Goal: Find specific page/section: Find specific page/section

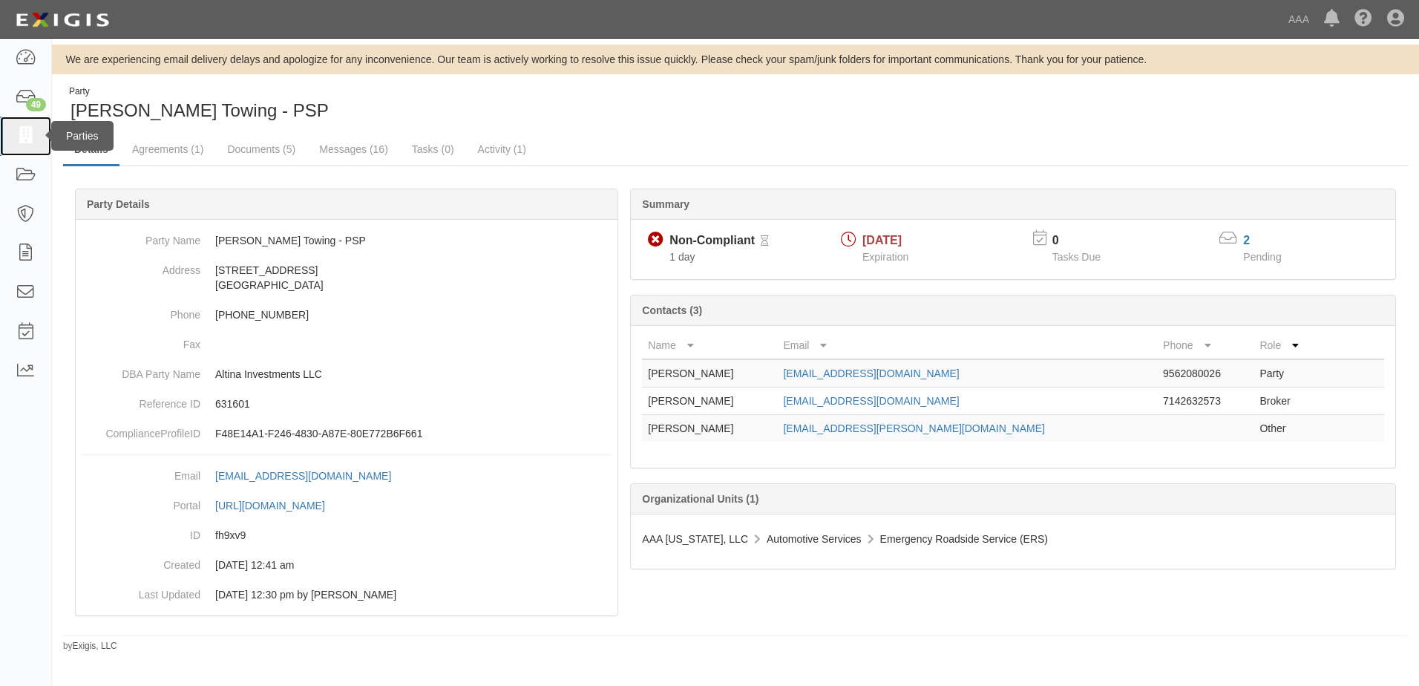
click at [22, 140] on icon at bounding box center [25, 136] width 21 height 17
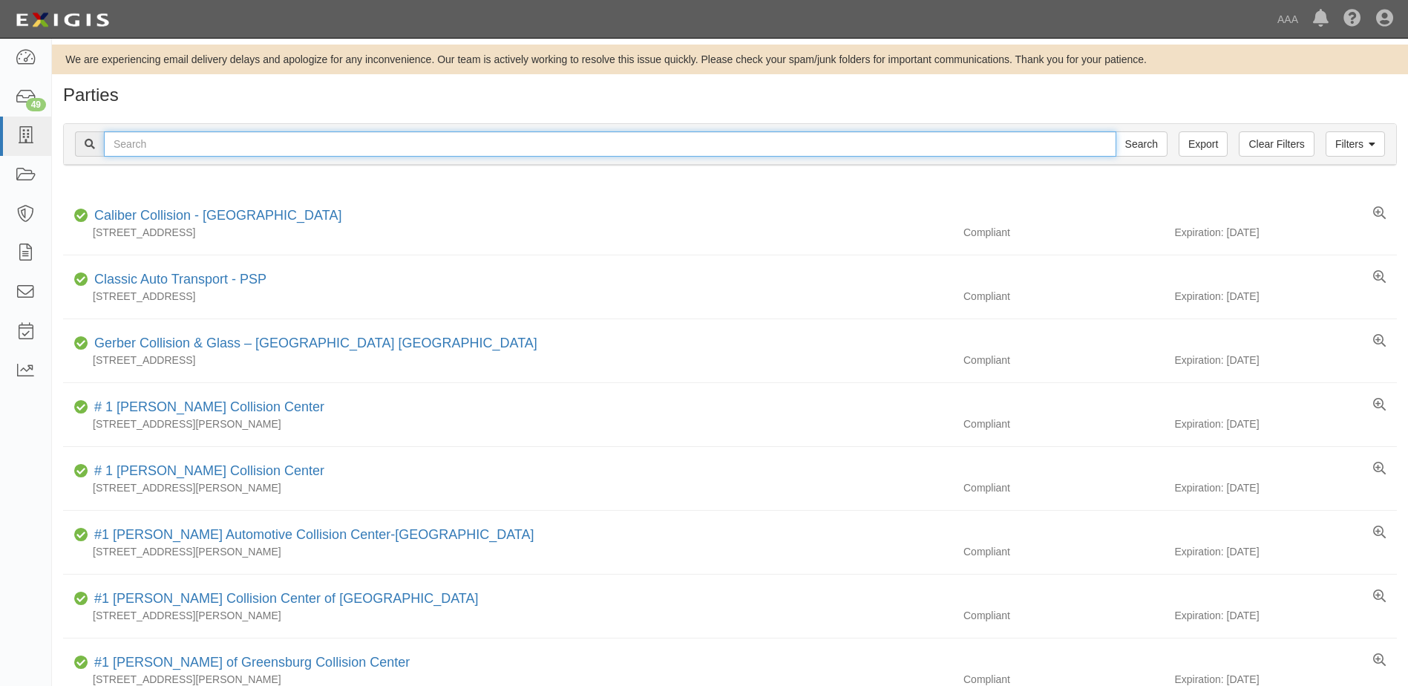
click at [174, 144] on input "text" at bounding box center [610, 143] width 1012 height 25
click at [173, 143] on input "text" at bounding box center [610, 143] width 1012 height 25
type input "RG towing service LLC"
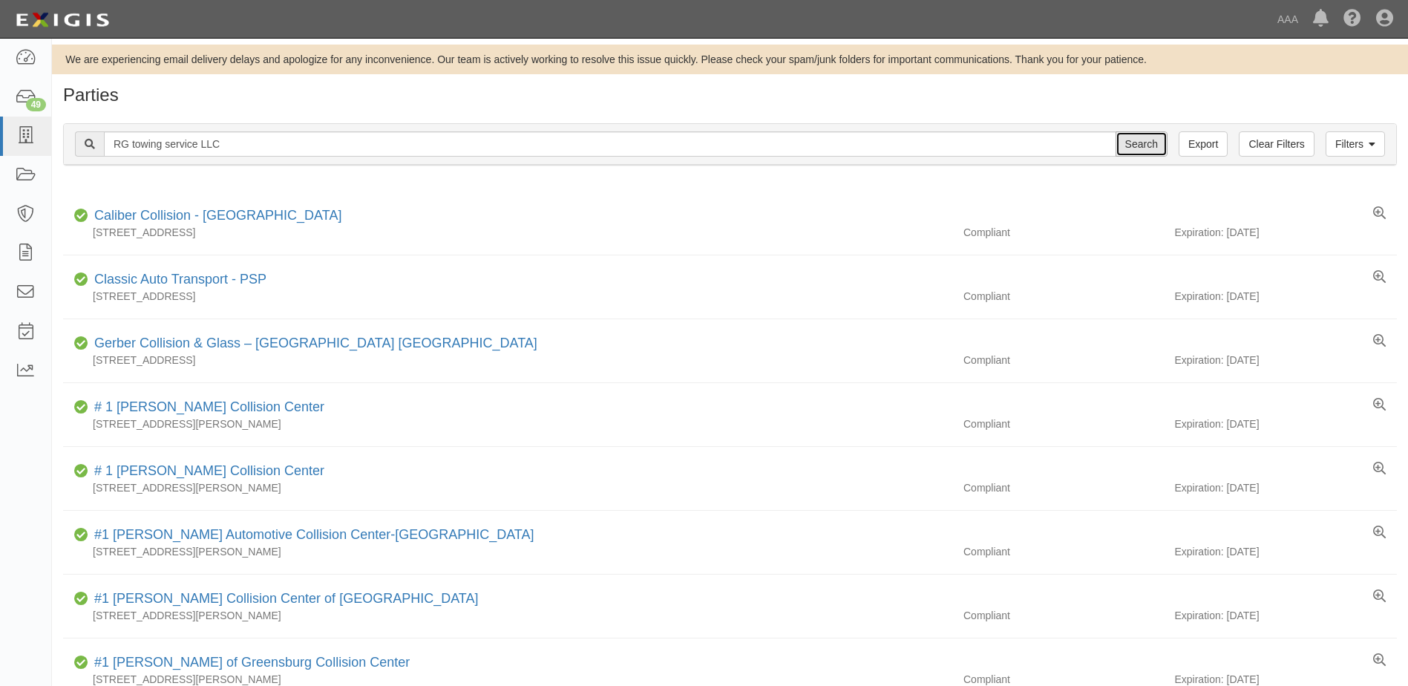
click at [1147, 142] on input "Search" at bounding box center [1142, 143] width 52 height 25
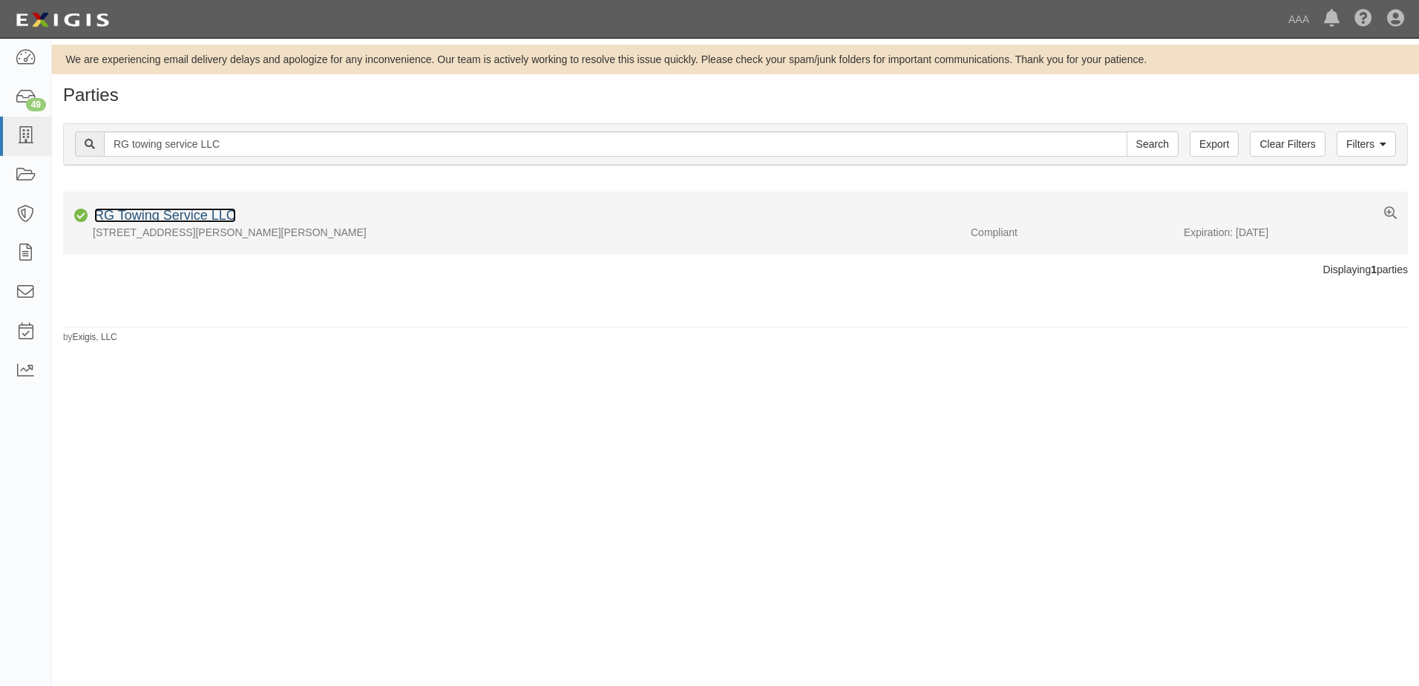
click at [172, 210] on link "RG Towing Service LLC" at bounding box center [165, 215] width 142 height 15
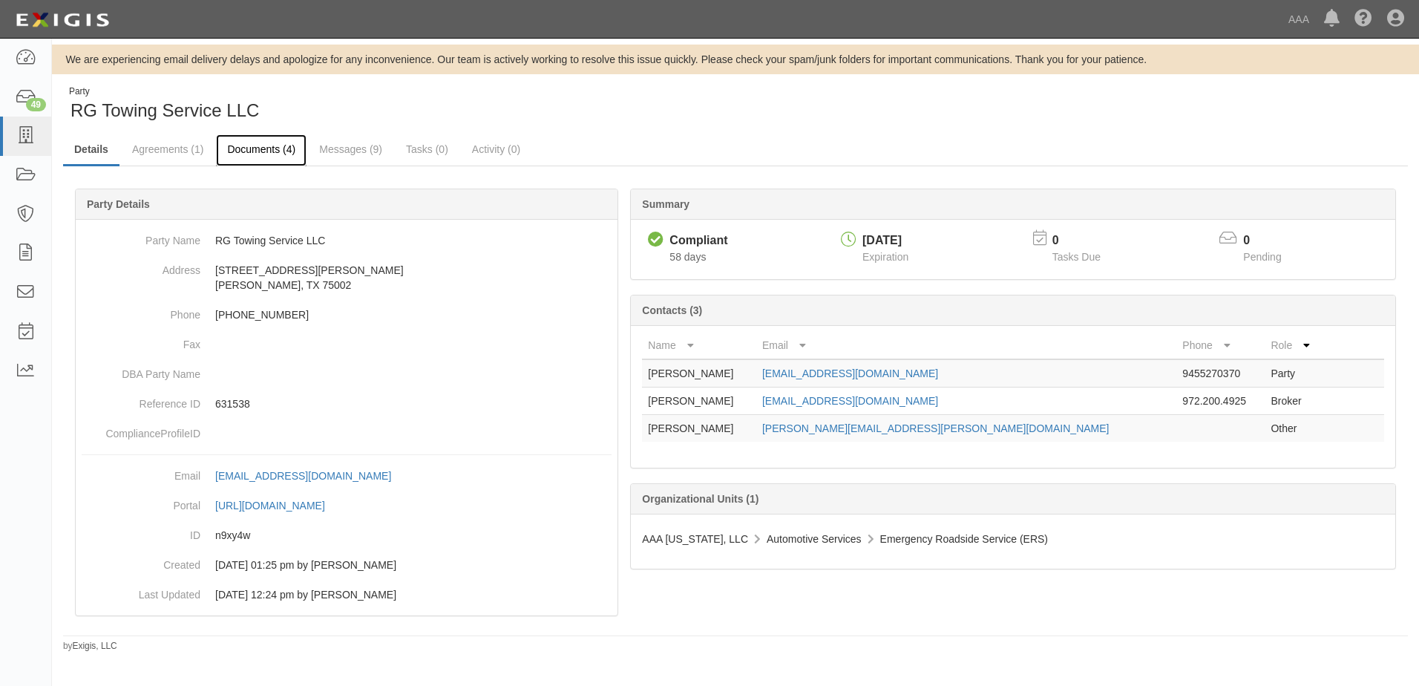
click at [253, 142] on link "Documents (4)" at bounding box center [261, 150] width 91 height 32
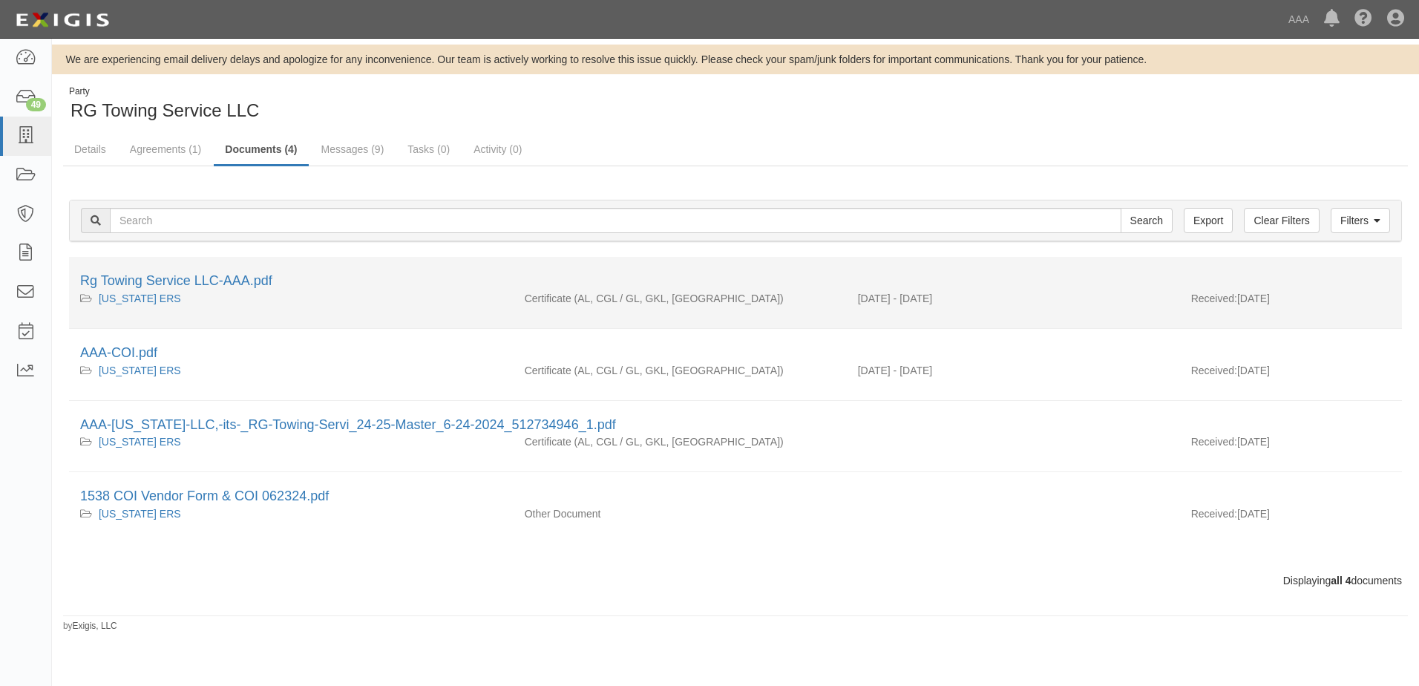
click at [225, 270] on li "Rg Towing Service LLC-AAA.pdf Texas ERS Certificate (AL, CGL / GL, GKL, OH) 06/…" at bounding box center [735, 293] width 1333 height 72
click at [197, 283] on link "Rg Towing Service LLC-AAA.pdf" at bounding box center [176, 280] width 192 height 15
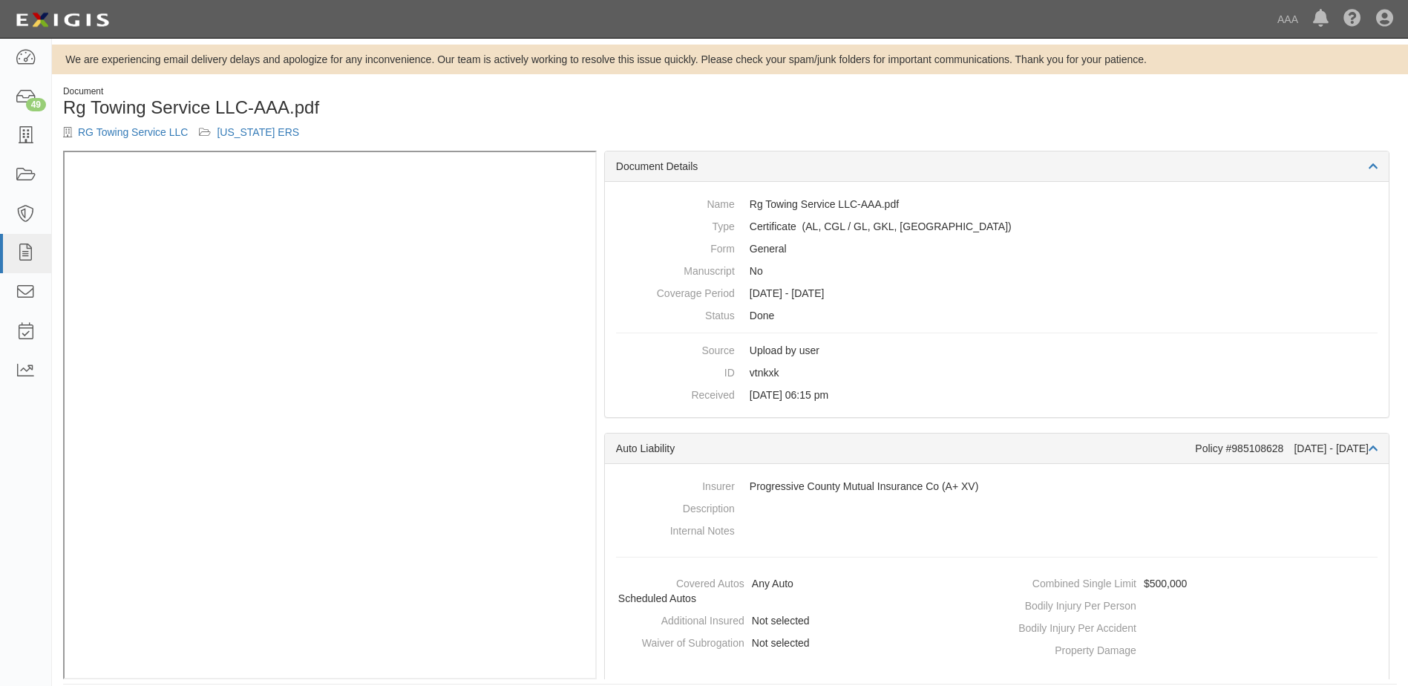
scroll to position [15, 0]
